Goal: Task Accomplishment & Management: Manage account settings

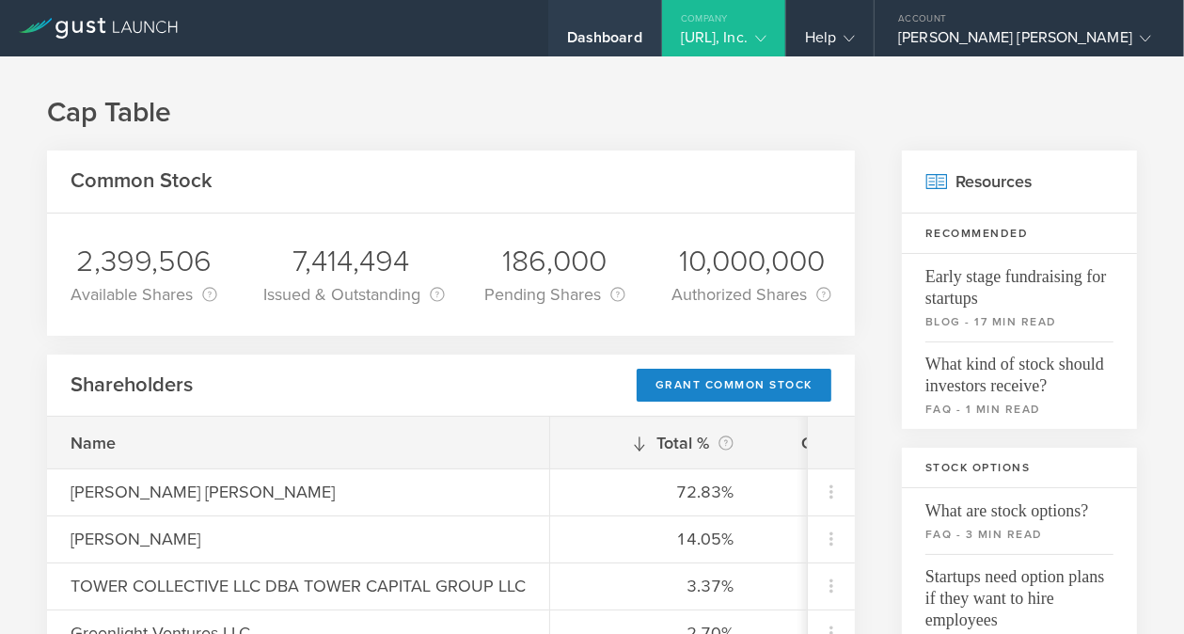
click at [642, 37] on div "Dashboard" at bounding box center [604, 42] width 75 height 28
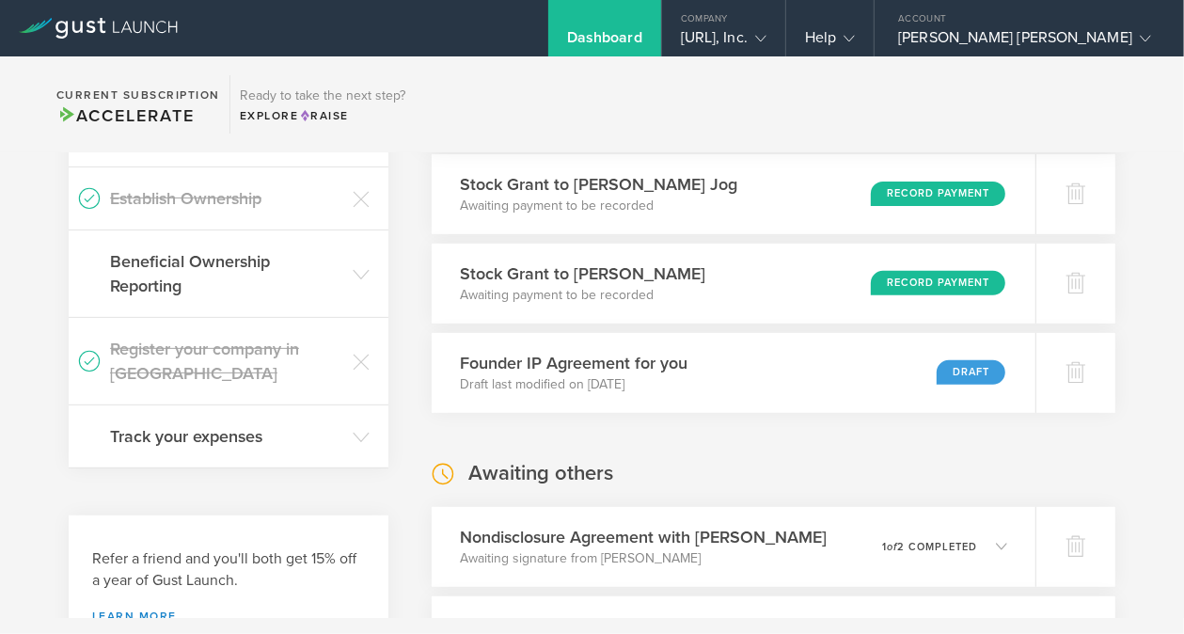
scroll to position [422, 0]
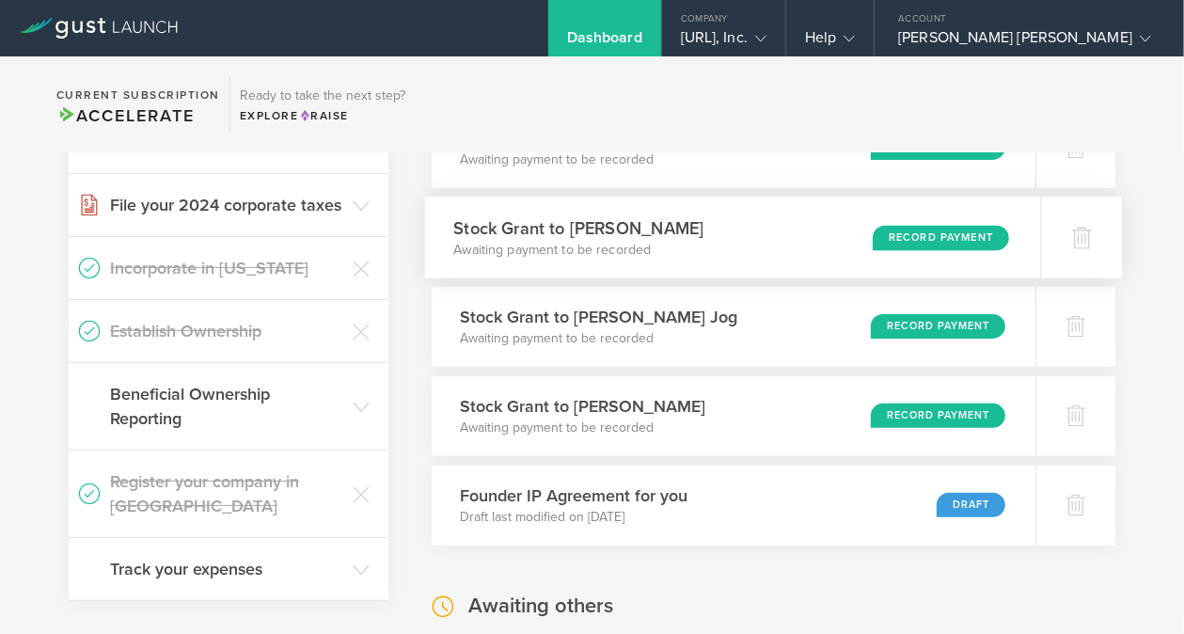
click at [749, 278] on div "Stock Grant to Ayush Nigade Awaiting payment to be recorded Record Payment" at bounding box center [732, 238] width 615 height 82
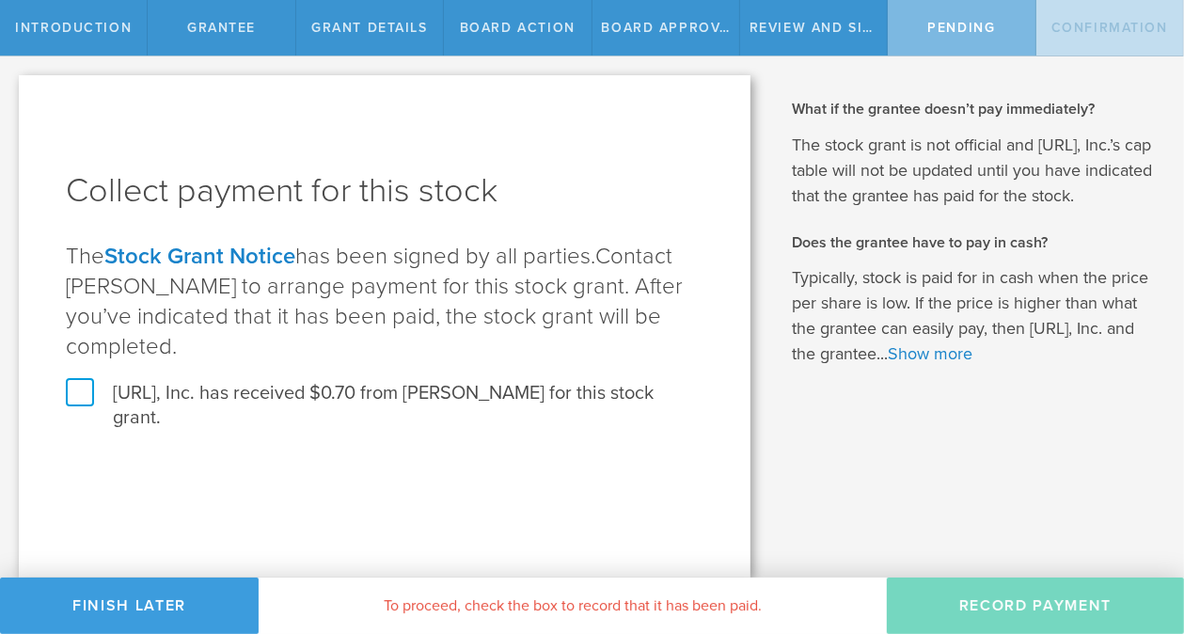
click at [82, 391] on label "[URL], Inc. has received $0.70 from [PERSON_NAME] for this stock grant." at bounding box center [385, 405] width 638 height 49
click at [0, 0] on input "[URL], Inc. has received $0.70 from [PERSON_NAME] for this stock grant." at bounding box center [0, 0] width 0 height 0
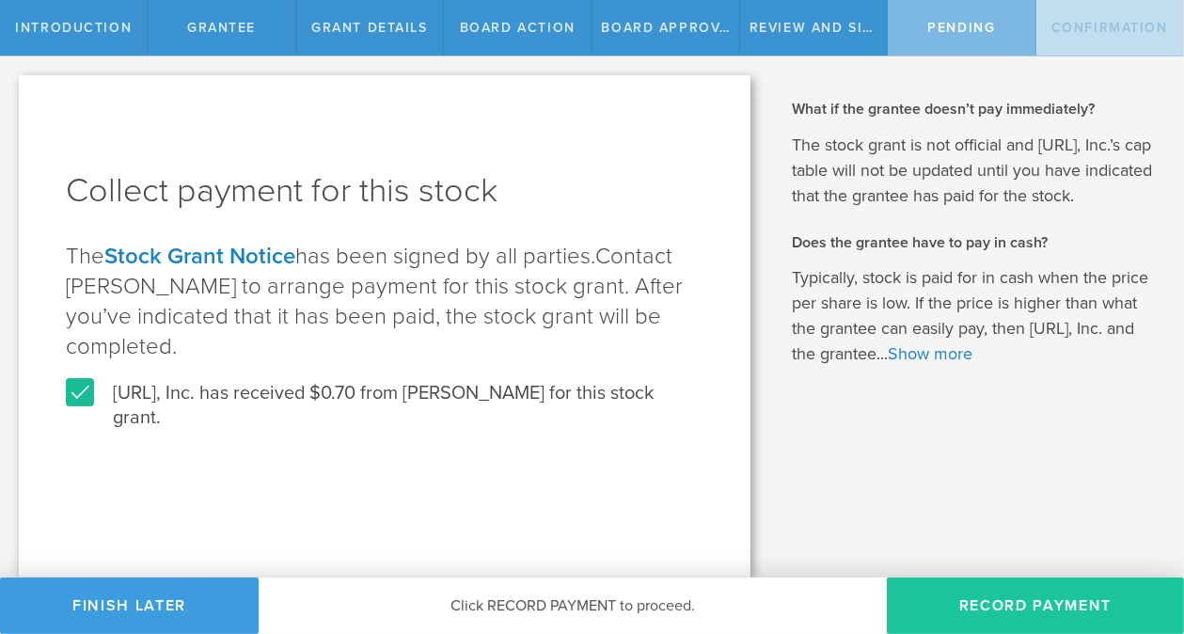
click at [1053, 601] on button "Record Payment" at bounding box center [1035, 606] width 297 height 56
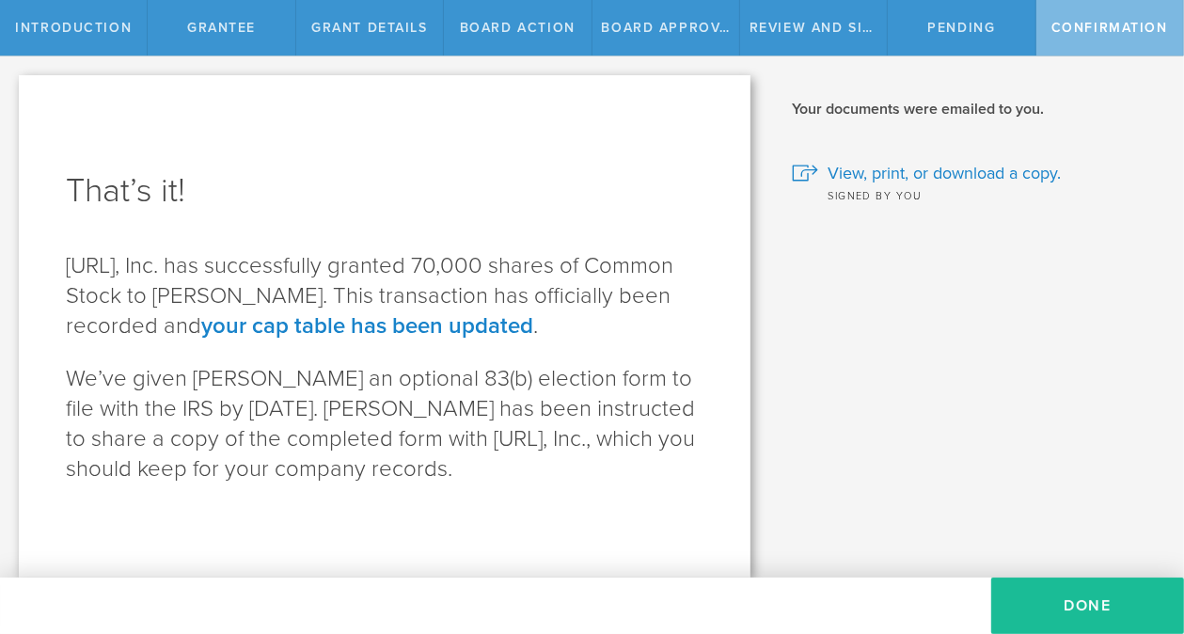
click at [1053, 601] on button "Done" at bounding box center [1087, 606] width 193 height 56
